Goal: Obtain resource: Obtain resource

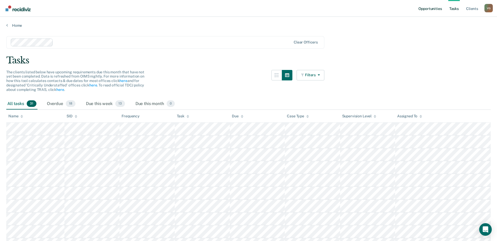
click at [429, 10] on link "Opportunities" at bounding box center [429, 8] width 25 height 17
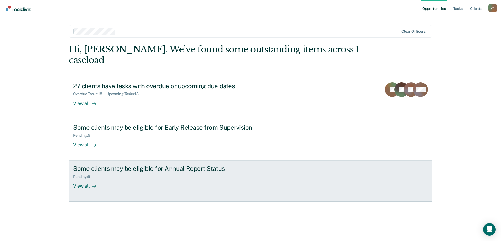
click at [186, 185] on link "Some clients may be eligible for Annual Report Status Pending : 9 View all" at bounding box center [250, 181] width 363 height 41
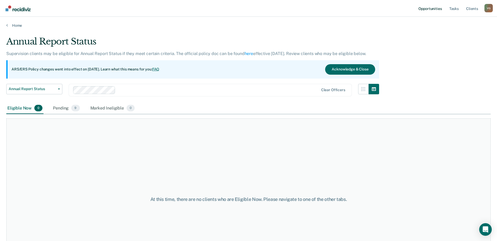
click at [435, 10] on link "Opportunities" at bounding box center [429, 8] width 25 height 17
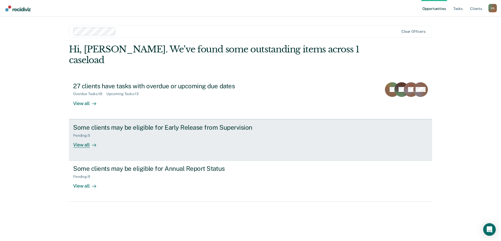
click at [181, 134] on div "Some clients may be eligible for Early Release from Supervision Pending : 5 Vie…" at bounding box center [171, 136] width 196 height 24
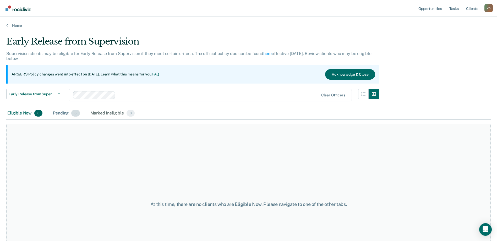
click at [65, 111] on div "Pending 5" at bounding box center [66, 114] width 29 height 12
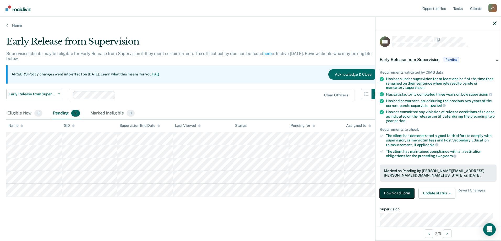
click at [403, 193] on button "Download Form" at bounding box center [396, 193] width 35 height 10
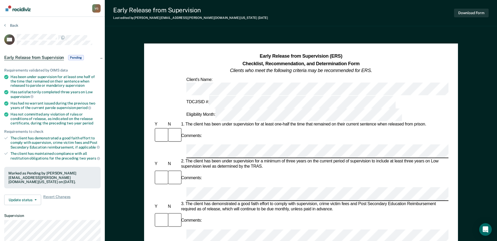
scroll to position [26, 0]
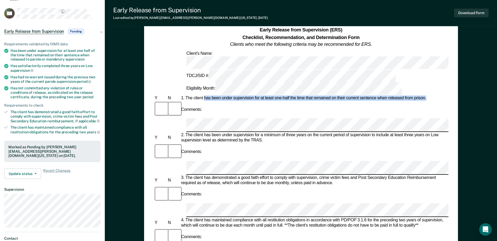
drag, startPoint x: 205, startPoint y: 65, endPoint x: 427, endPoint y: 69, distance: 221.8
click at [427, 96] on div "1. The client has been under supervision for at least one-half the time that re…" at bounding box center [314, 98] width 268 height 5
drag, startPoint x: 427, startPoint y: 69, endPoint x: 415, endPoint y: 69, distance: 11.3
copy div "has been under supervision for at least one-half the time that remained on thei…"
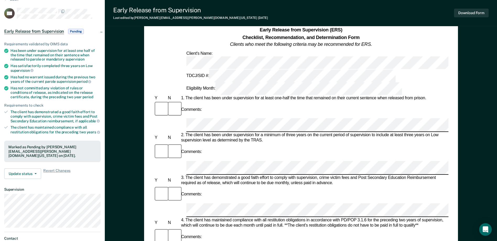
drag, startPoint x: 218, startPoint y: 86, endPoint x: 221, endPoint y: 66, distance: 20.8
click at [221, 96] on div "1. The client has been under supervision for at least one-half the time that re…" at bounding box center [314, 98] width 268 height 5
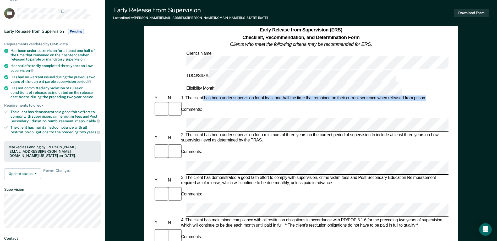
drag, startPoint x: 203, startPoint y: 67, endPoint x: 427, endPoint y: 69, distance: 224.1
click at [427, 96] on div "1. The client has been under supervision for at least one-half the time that re…" at bounding box center [314, 98] width 268 height 5
drag, startPoint x: 427, startPoint y: 69, endPoint x: 409, endPoint y: 66, distance: 18.6
copy div "has been under supervision for at least one-half the time that remained on thei…"
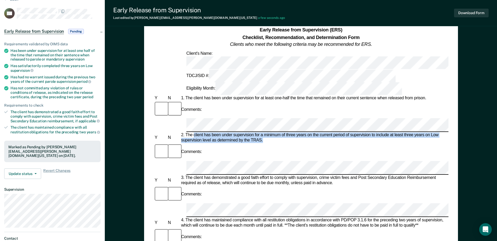
drag, startPoint x: 194, startPoint y: 90, endPoint x: 293, endPoint y: 94, distance: 99.1
click at [293, 133] on div "2. The client has been under supervision for a minimum of three years on the cu…" at bounding box center [314, 138] width 268 height 10
drag, startPoint x: 293, startPoint y: 94, endPoint x: 250, endPoint y: 97, distance: 43.3
copy div "client has been under supervision for a minimum of three years on the current p…"
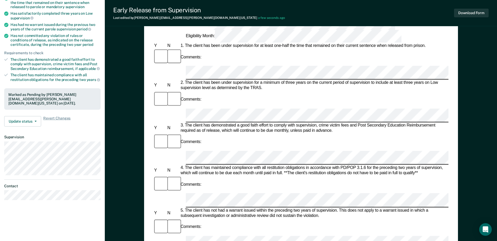
scroll to position [0, 0]
drag, startPoint x: 194, startPoint y: 65, endPoint x: 349, endPoint y: 65, distance: 155.8
click at [349, 123] on div "3. The client has demonstrated a good faith effort to comply with supervision, …" at bounding box center [313, 128] width 268 height 10
drag, startPoint x: 349, startPoint y: 65, endPoint x: 340, endPoint y: 65, distance: 9.2
copy div "client has demonstrated a good faith effort to comply with supervision, crime v…"
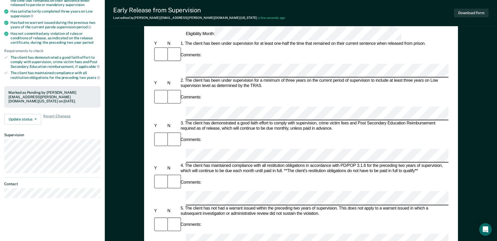
scroll to position [79, 0]
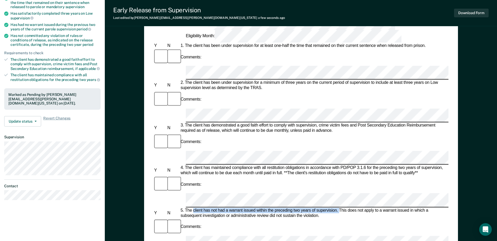
drag, startPoint x: 192, startPoint y: 119, endPoint x: 339, endPoint y: 119, distance: 146.1
click at [339, 208] on div "5. The client has not had a warrant issued within the preceding two years of su…" at bounding box center [313, 213] width 268 height 10
drag, startPoint x: 339, startPoint y: 119, endPoint x: 336, endPoint y: 119, distance: 2.9
copy div "client has not had a warrant issued within the preceding two years of supervisi…"
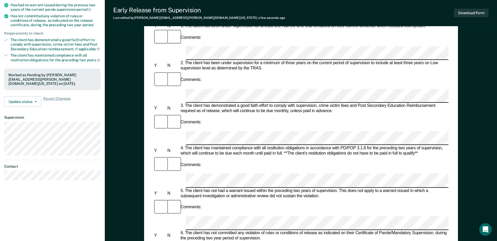
scroll to position [131, 0]
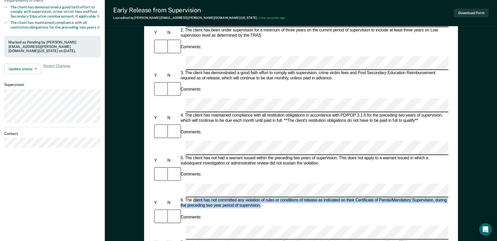
drag, startPoint x: 194, startPoint y: 95, endPoint x: 305, endPoint y: 98, distance: 111.1
click at [305, 198] on div "6. The client has not committed any violation of rules or conditions of release…" at bounding box center [313, 203] width 268 height 10
copy div "client has not committed any violation of rules or conditions of release as ind…"
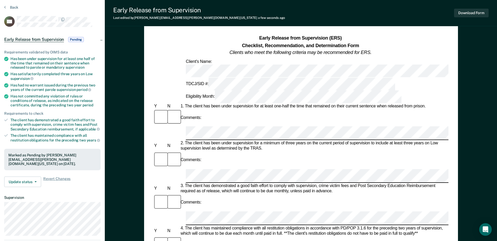
scroll to position [0, 0]
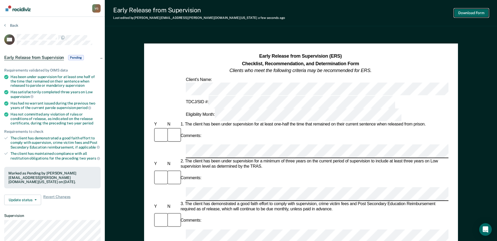
click at [464, 15] on button "Download Form" at bounding box center [471, 13] width 35 height 9
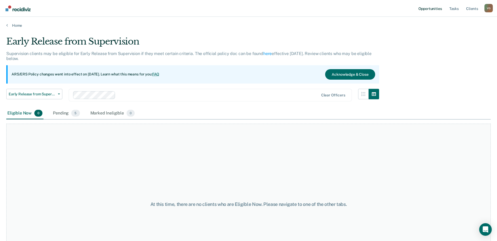
click at [429, 5] on link "Opportunities" at bounding box center [429, 8] width 25 height 17
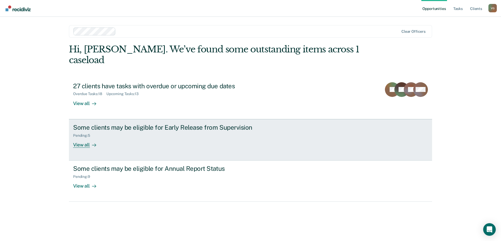
click at [134, 129] on div "Some clients may be eligible for Early Release from Supervision Pending : 5 Vie…" at bounding box center [171, 136] width 196 height 24
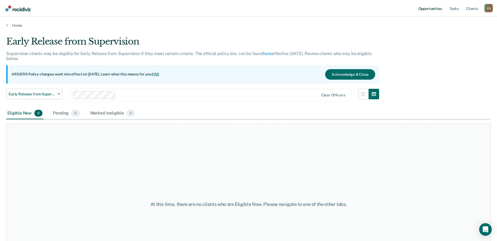
click at [440, 10] on link "Opportunities" at bounding box center [429, 8] width 25 height 17
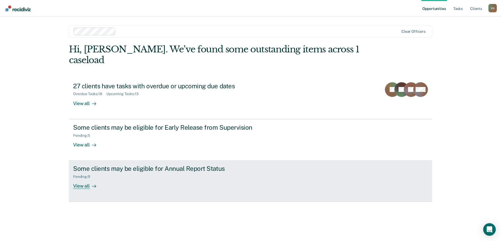
click at [189, 165] on div "Some clients may be eligible for Annual Report Status" at bounding box center [165, 169] width 184 height 8
